Goal: Entertainment & Leisure: Consume media (video, audio)

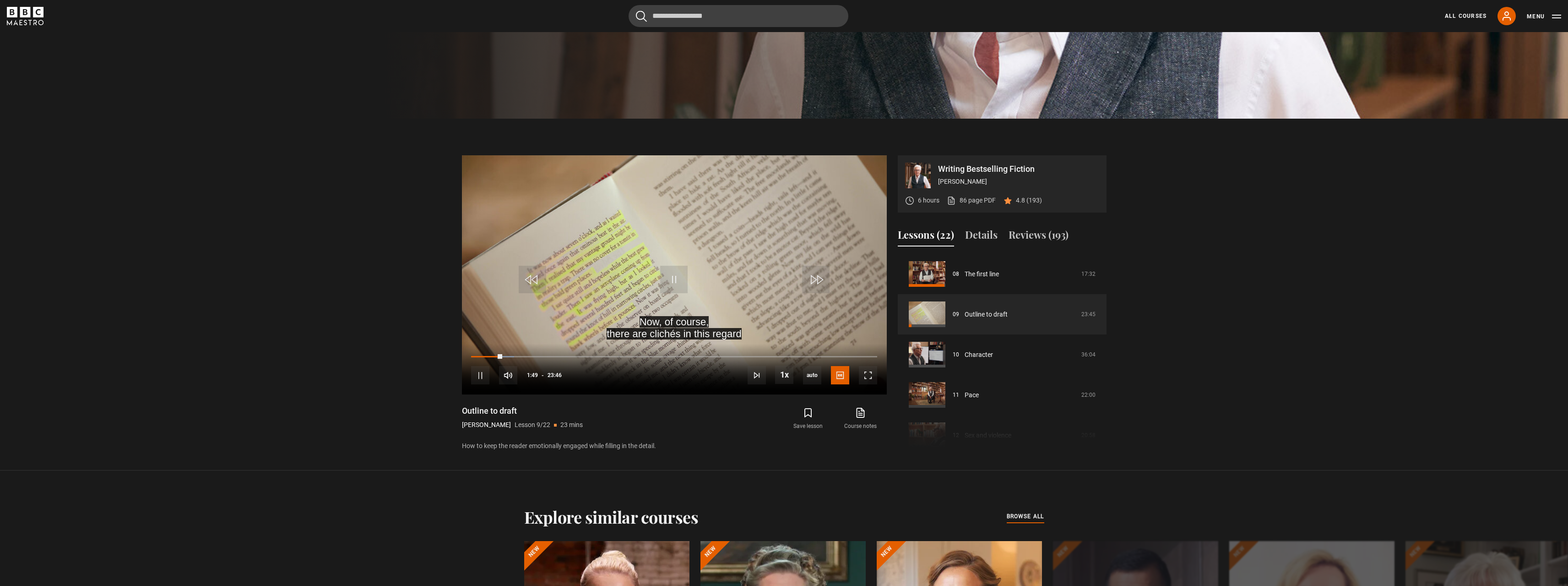
scroll to position [504, 0]
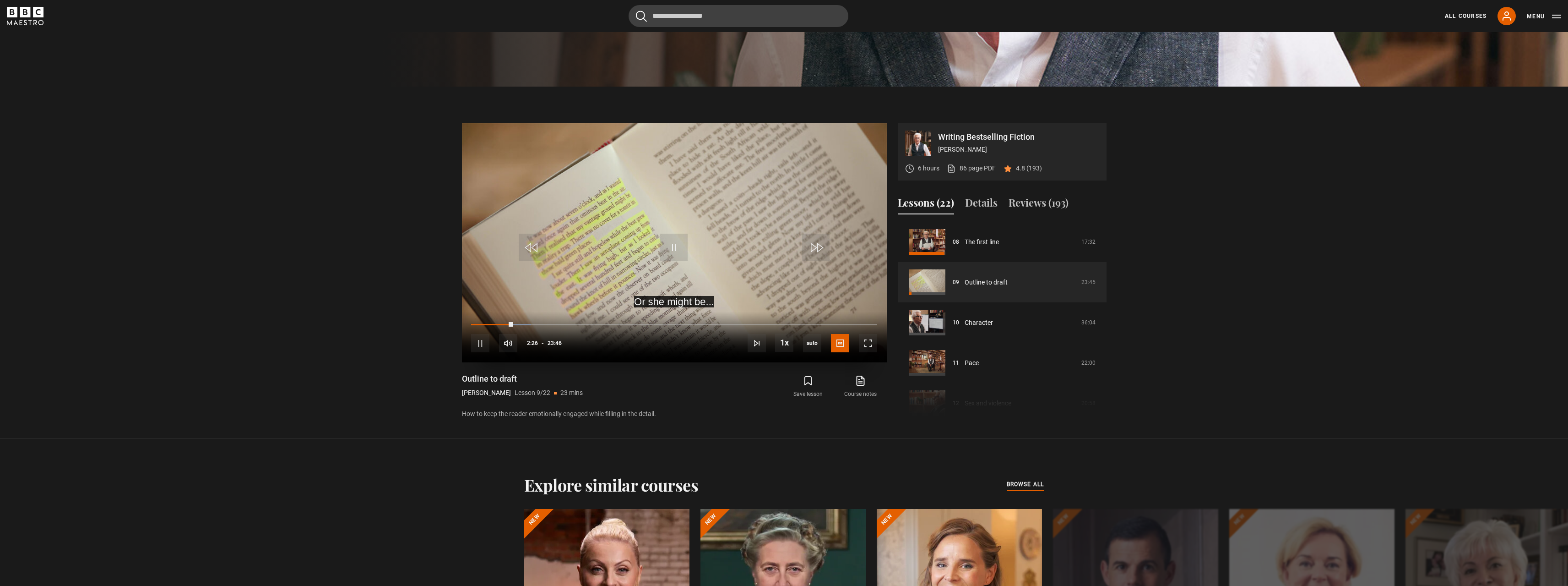
drag, startPoint x: 681, startPoint y: 226, endPoint x: 679, endPoint y: 231, distance: 5.4
click at [681, 228] on video "Video Player" at bounding box center [674, 243] width 425 height 239
click at [703, 224] on video "Video Player" at bounding box center [674, 243] width 425 height 239
click at [727, 261] on video "Video Player" at bounding box center [674, 243] width 425 height 239
click at [676, 238] on span "Video Player" at bounding box center [673, 247] width 27 height 27
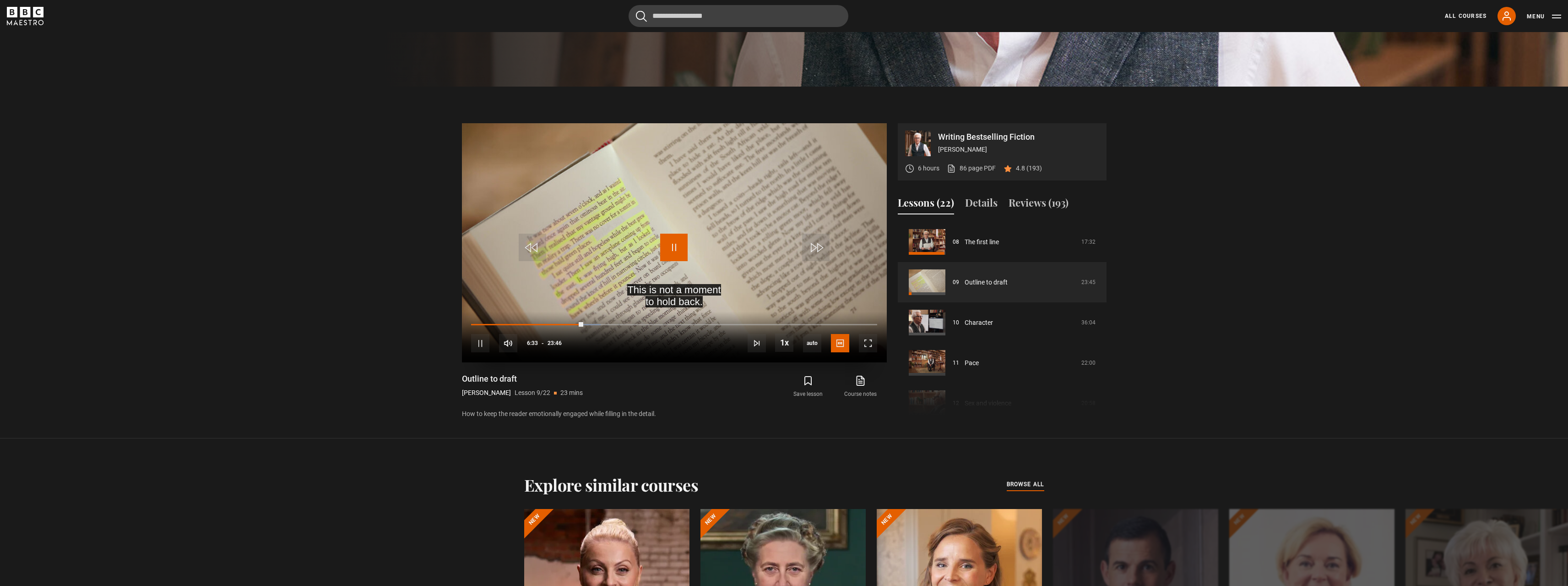
click at [676, 238] on span "Video Player" at bounding box center [673, 247] width 27 height 27
click at [686, 236] on video-js "This is not a moment to hold back. Video Player is loading. Play Lesson Outline…" at bounding box center [674, 243] width 425 height 239
click at [691, 254] on video "Video Player" at bounding box center [674, 243] width 425 height 239
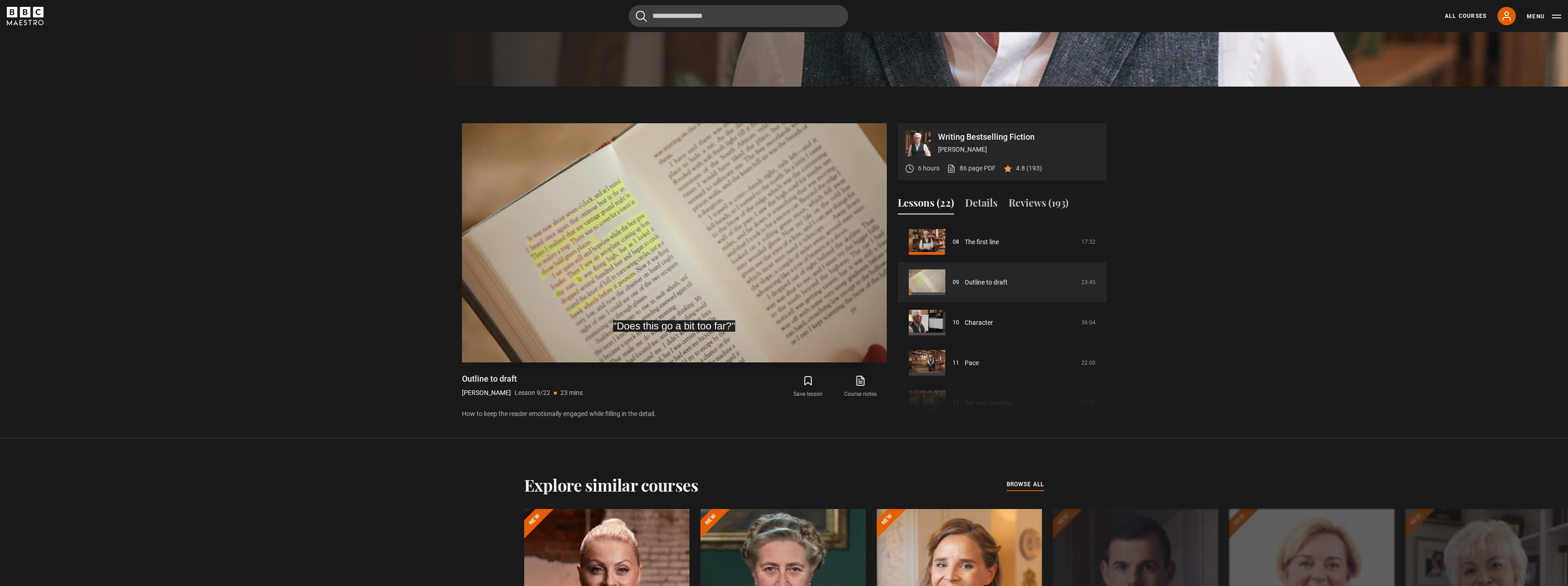
click at [693, 255] on video "Video Player" at bounding box center [674, 243] width 425 height 239
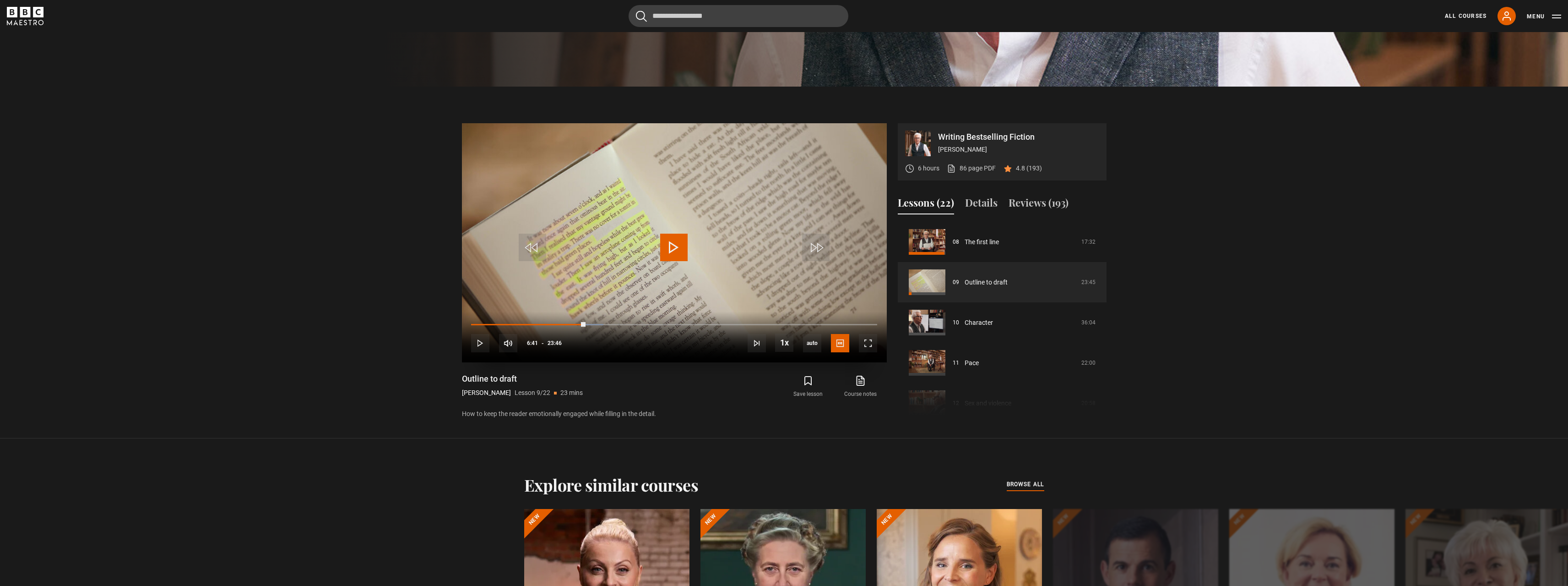
click at [671, 244] on span "Video Player" at bounding box center [673, 247] width 27 height 27
click at [715, 234] on video "Video Player" at bounding box center [674, 243] width 425 height 239
click at [754, 190] on video "Video Player" at bounding box center [674, 243] width 425 height 239
drag, startPoint x: 735, startPoint y: 259, endPoint x: 733, endPoint y: 252, distance: 7.3
click at [733, 254] on video "Video Player" at bounding box center [674, 243] width 425 height 239
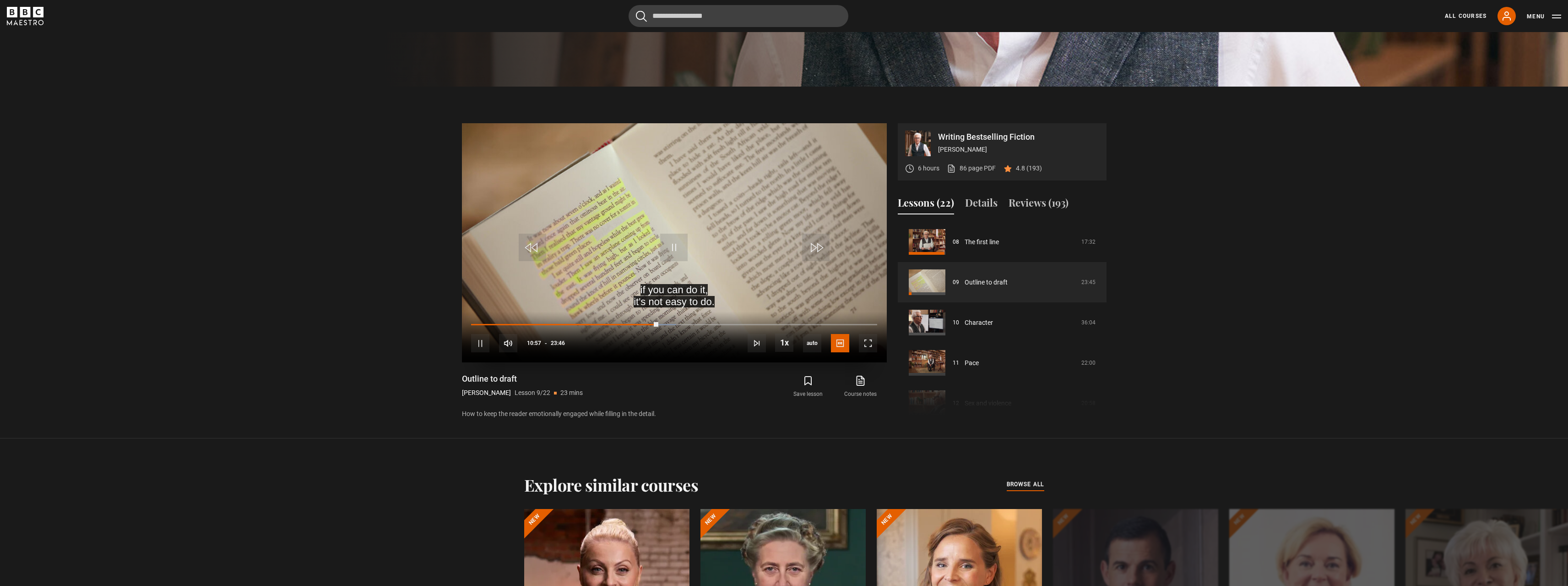
click at [719, 228] on video "Video Player" at bounding box center [674, 243] width 425 height 239
drag, startPoint x: 693, startPoint y: 250, endPoint x: 689, endPoint y: 252, distance: 4.5
click at [688, 252] on video "Video Player" at bounding box center [674, 243] width 425 height 239
click at [617, 201] on video "Video Player" at bounding box center [674, 243] width 425 height 239
click at [716, 196] on video "Video Player" at bounding box center [674, 243] width 425 height 239
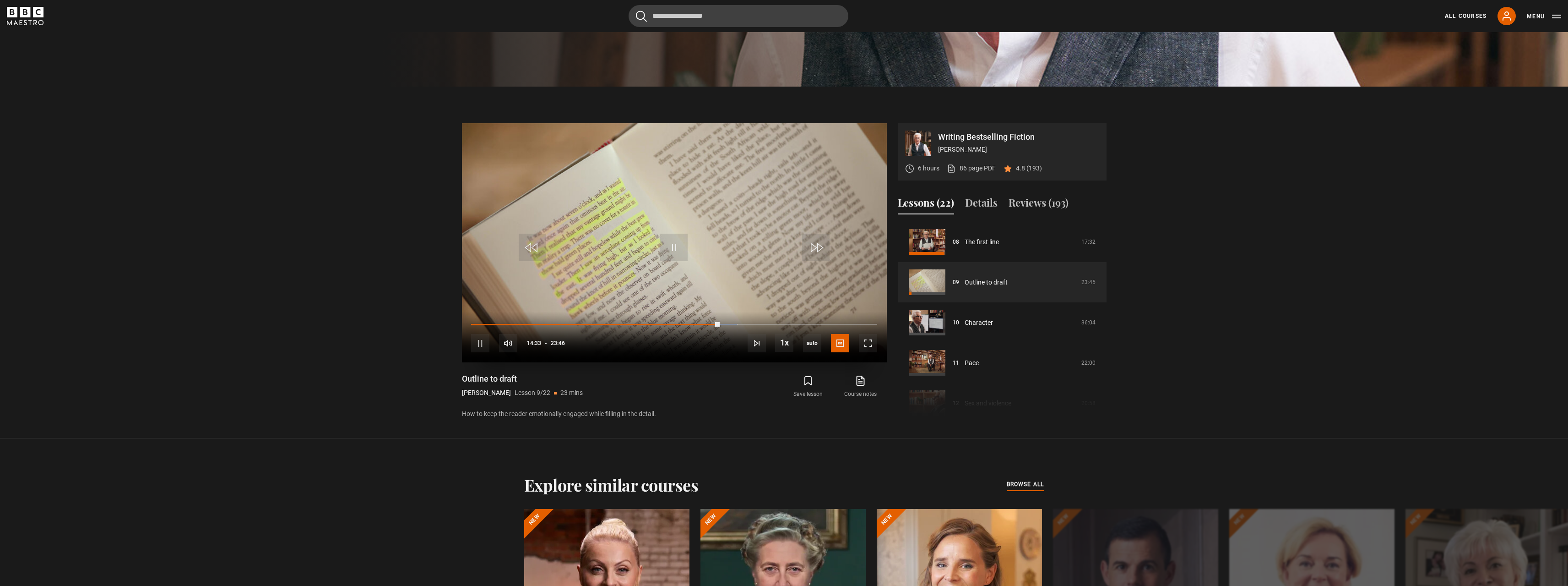
click at [720, 236] on video "Video Player" at bounding box center [674, 243] width 425 height 239
click at [717, 265] on video "Video Player" at bounding box center [674, 243] width 425 height 239
click at [678, 251] on span "Video Player" at bounding box center [673, 247] width 27 height 27
click at [639, 214] on video "Video Player" at bounding box center [674, 243] width 425 height 239
click at [692, 243] on video "Video Player" at bounding box center [674, 243] width 425 height 239
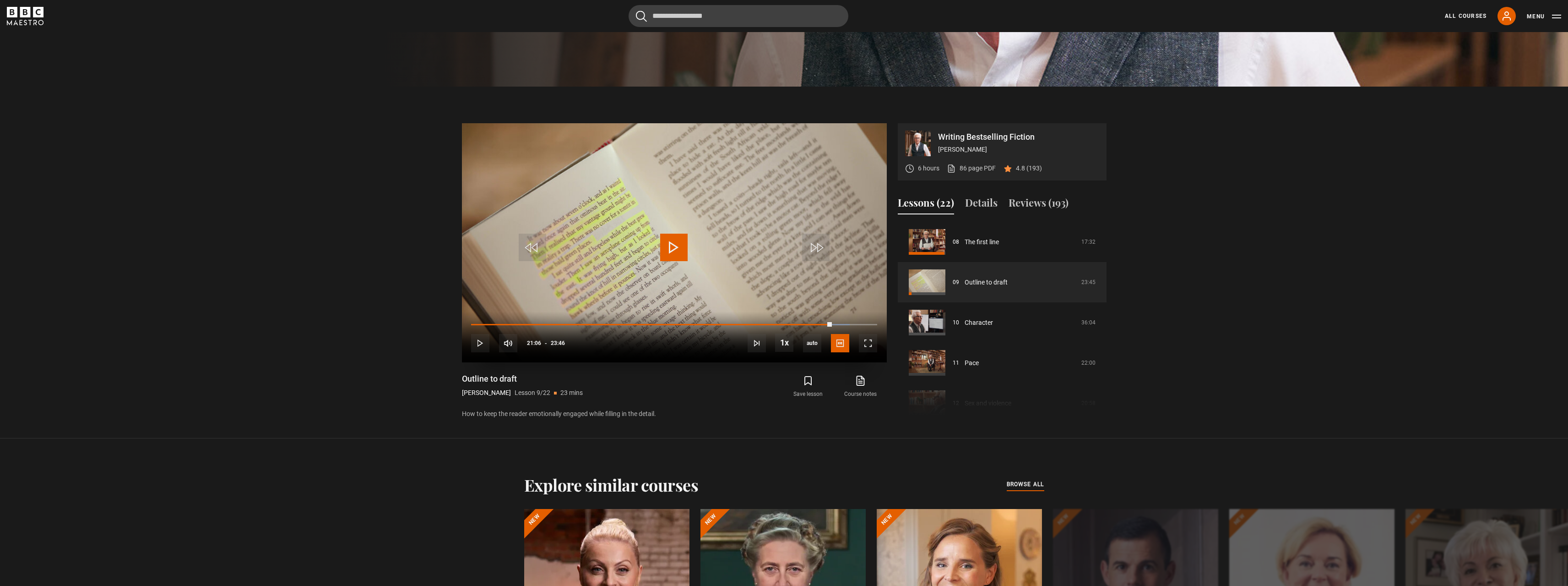
click at [698, 232] on video "Video Player" at bounding box center [674, 243] width 425 height 239
click at [622, 222] on video "Video Player" at bounding box center [674, 243] width 425 height 239
click at [689, 270] on video "Video Player" at bounding box center [674, 243] width 425 height 239
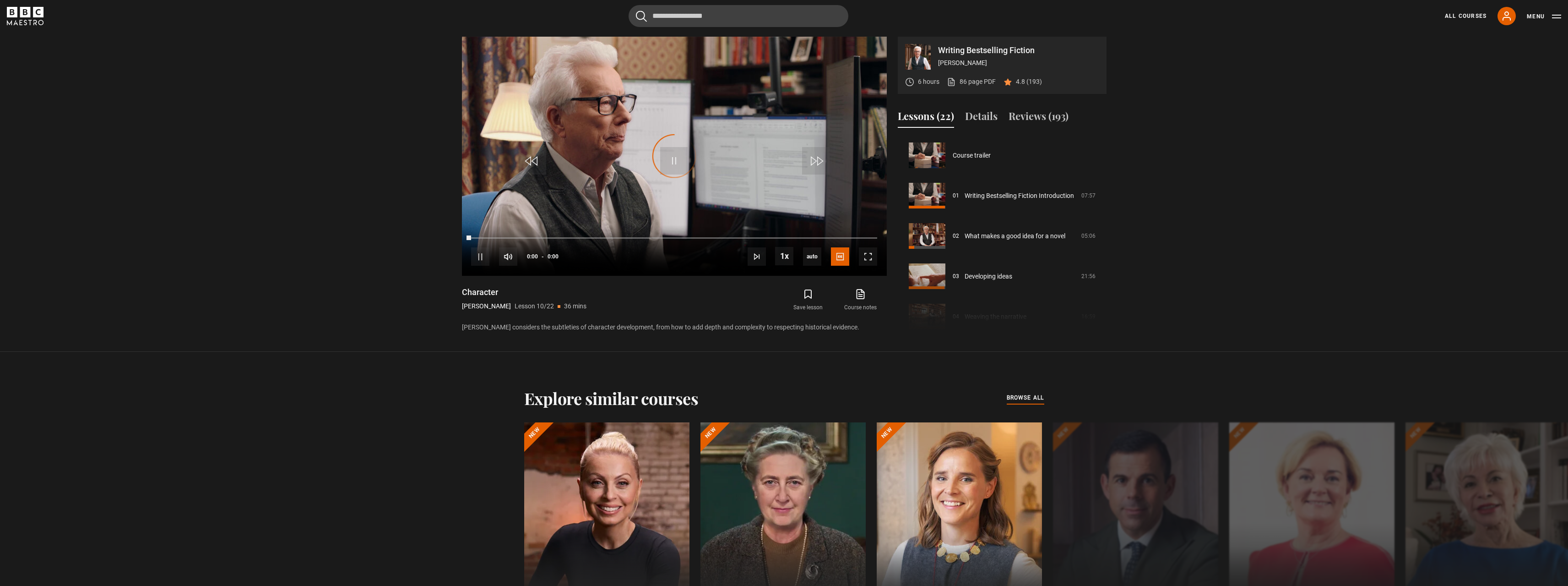
scroll to position [362, 0]
click at [707, 177] on video "Video Player" at bounding box center [674, 156] width 425 height 239
click at [683, 201] on video "Video Player" at bounding box center [674, 156] width 425 height 239
drag, startPoint x: 707, startPoint y: 178, endPoint x: 714, endPoint y: 186, distance: 10.6
click at [712, 184] on video "Video Player" at bounding box center [674, 156] width 425 height 239
